Goal: Task Accomplishment & Management: Understand process/instructions

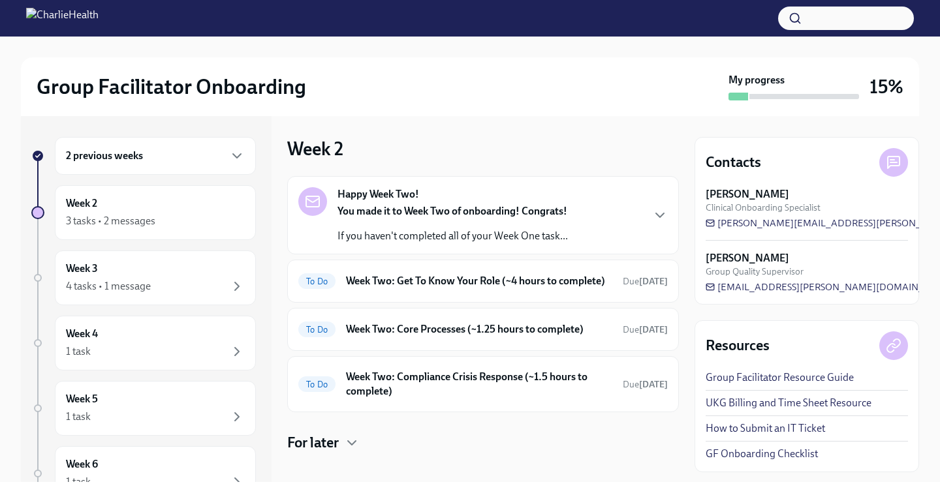
click at [158, 166] on div "2 previous weeks" at bounding box center [155, 156] width 201 height 38
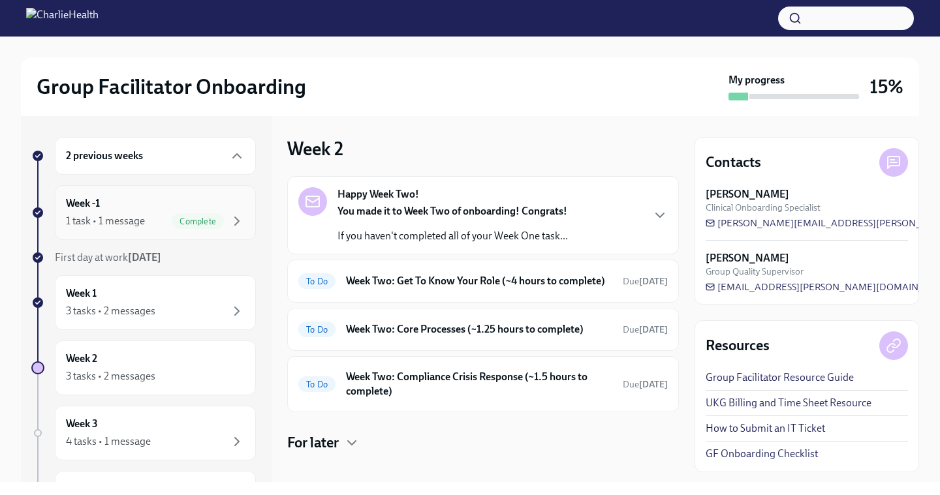
click at [148, 216] on div "1 task • 1 message Complete" at bounding box center [155, 221] width 179 height 16
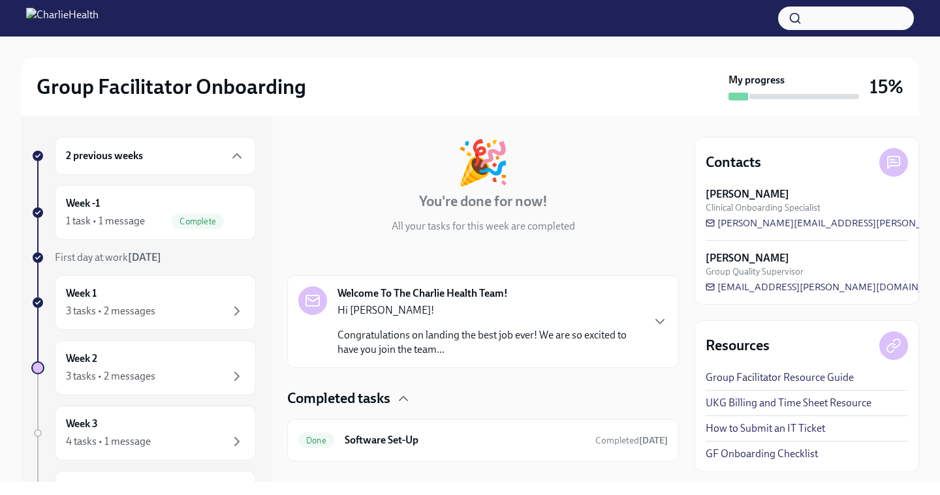
scroll to position [78, 0]
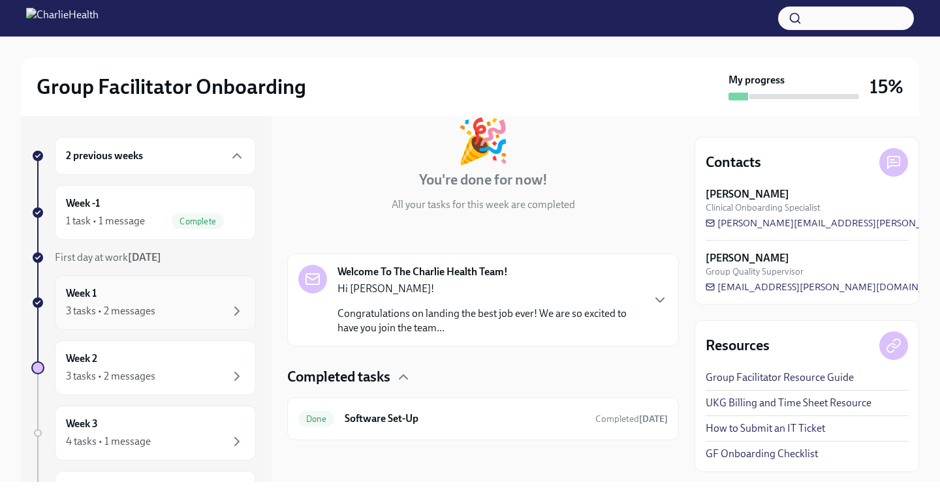
click at [139, 309] on div "3 tasks • 2 messages" at bounding box center [110, 311] width 89 height 14
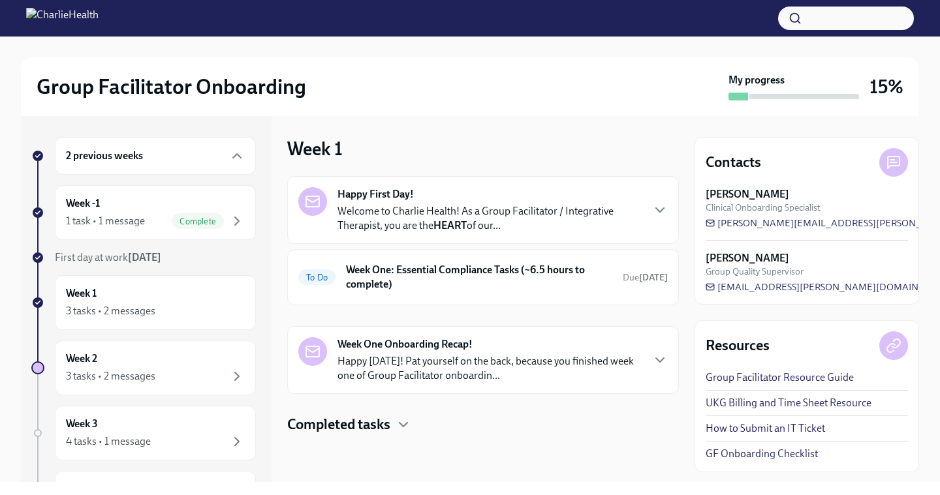
click at [655, 197] on div "Happy First Day! Welcome to Charlie Health! As a Group Facilitator / Integrativ…" at bounding box center [482, 210] width 369 height 46
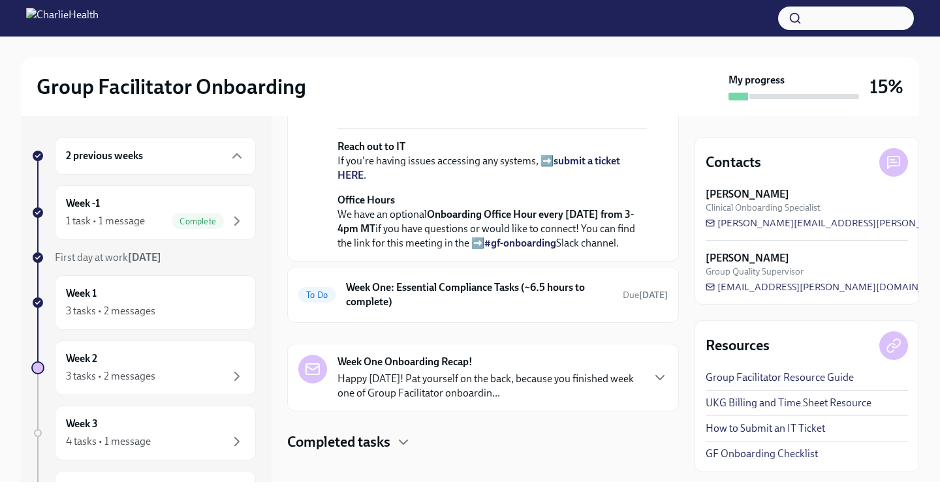
scroll to position [589, 0]
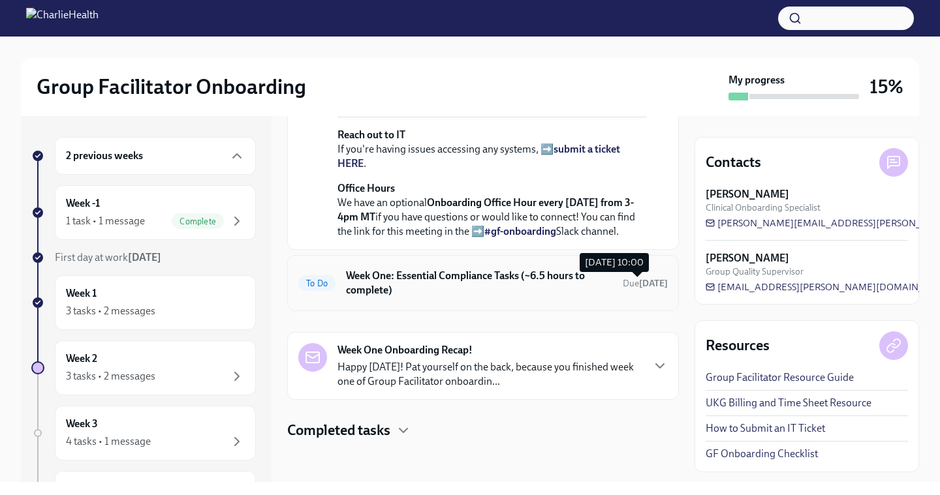
click at [630, 285] on span "Due [DATE]" at bounding box center [645, 283] width 45 height 11
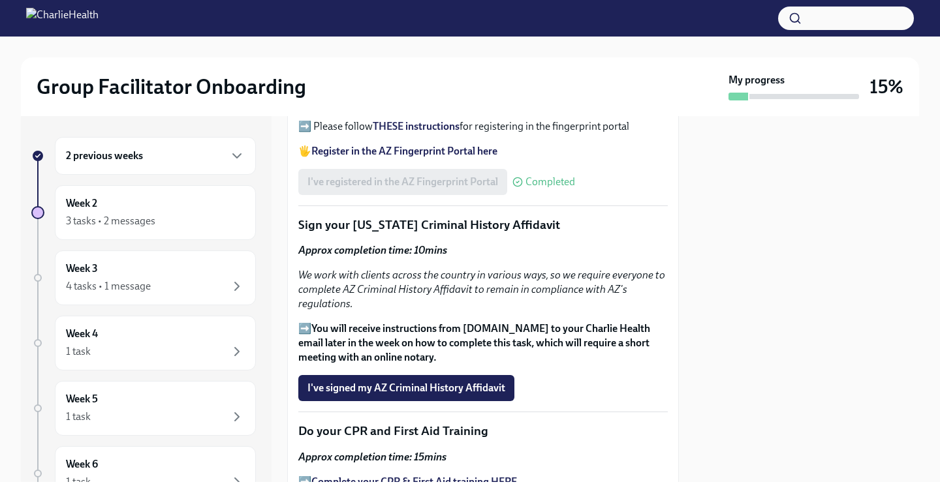
scroll to position [1690, 0]
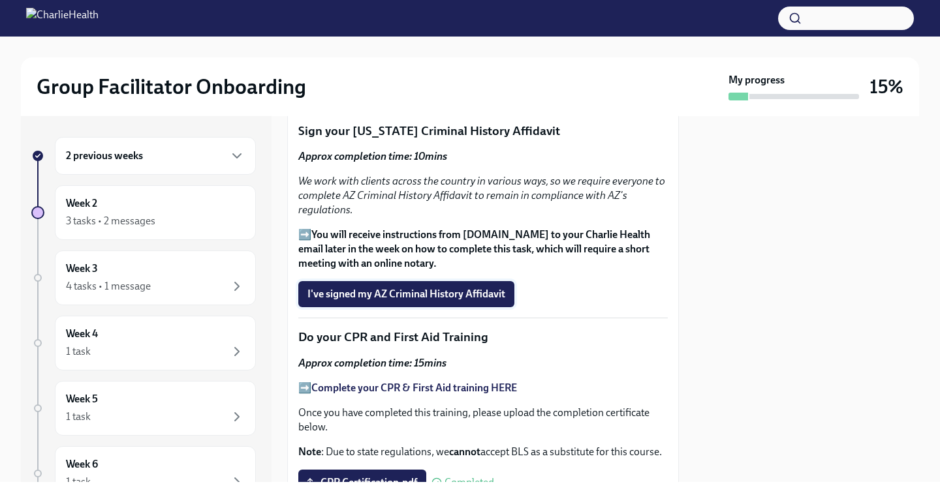
click at [456, 301] on span "I've signed my AZ Criminal History Affidavit" at bounding box center [406, 294] width 198 height 13
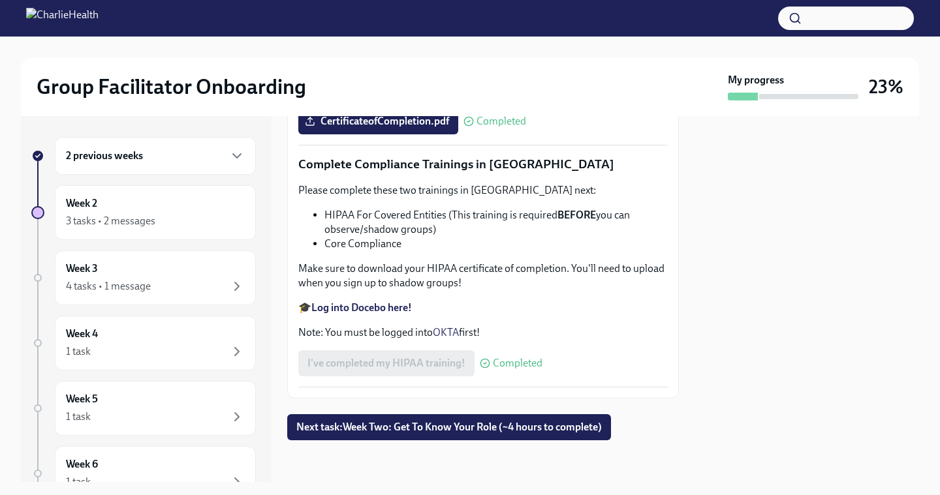
scroll to position [3144, 0]
click at [565, 433] on span "Next task : Week Two: Get To Know Your Role (~4 hours to complete)" at bounding box center [448, 427] width 305 height 13
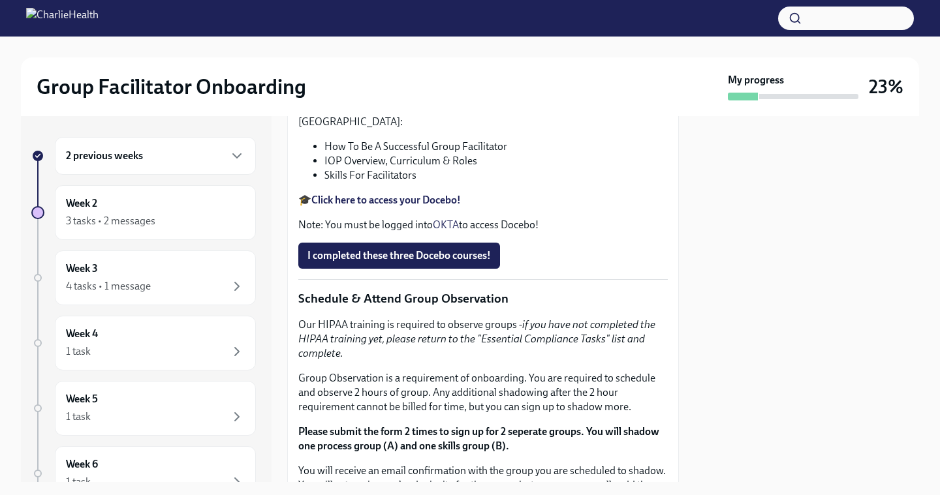
scroll to position [543, 0]
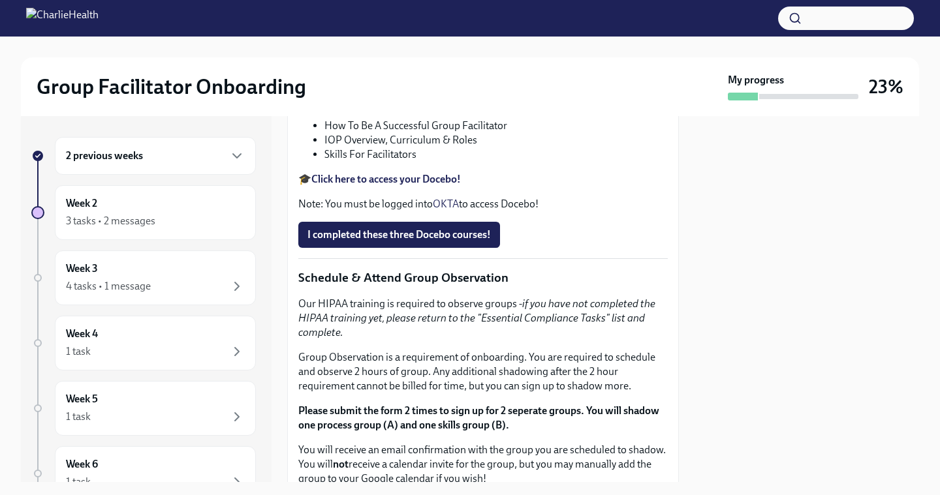
click at [495, 31] on p "Feel free to schedule an optional Meet & Greet with your Clinical Onboarding Sp…" at bounding box center [482, 16] width 369 height 29
drag, startPoint x: 473, startPoint y: 309, endPoint x: 352, endPoint y: 309, distance: 120.7
click at [352, 31] on p "Feel free to schedule an optional Meet & Greet with your Clinical Onboarding Sp…" at bounding box center [482, 16] width 369 height 29
click at [422, 31] on p "Feel free to schedule an optional Meet & Greet with your Clinical Onboarding Sp…" at bounding box center [482, 16] width 369 height 29
drag, startPoint x: 474, startPoint y: 311, endPoint x: 299, endPoint y: 312, distance: 174.9
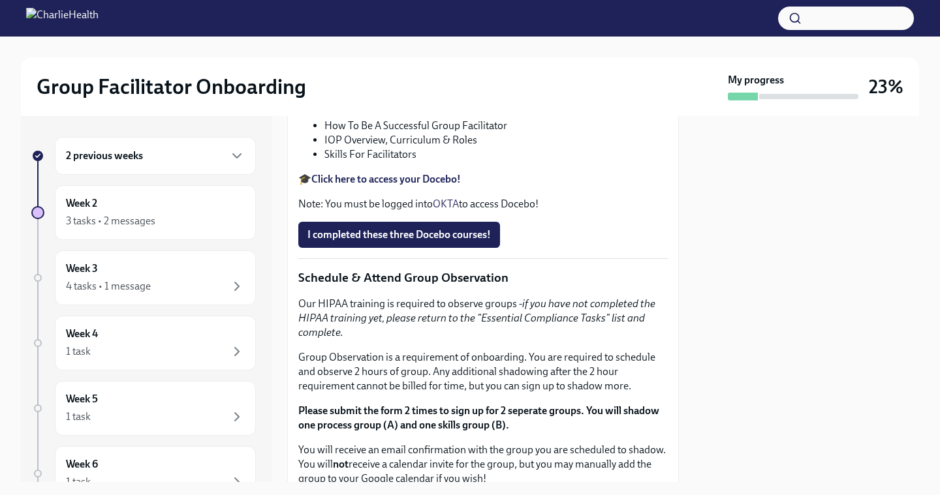
click at [299, 31] on p "Feel free to schedule an optional Meet & Greet with your Clinical Onboarding Sp…" at bounding box center [482, 16] width 369 height 29
copy p "[URL][DOMAIN_NAME]"
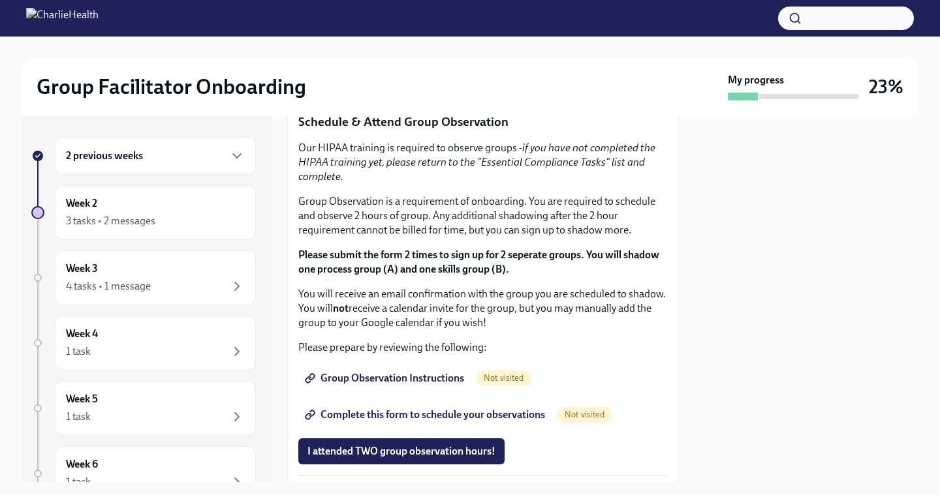
scroll to position [700, 0]
click at [448, 28] on strong "Click here to access your Docebo!" at bounding box center [385, 22] width 149 height 12
